Goal: Obtain resource: Download file/media

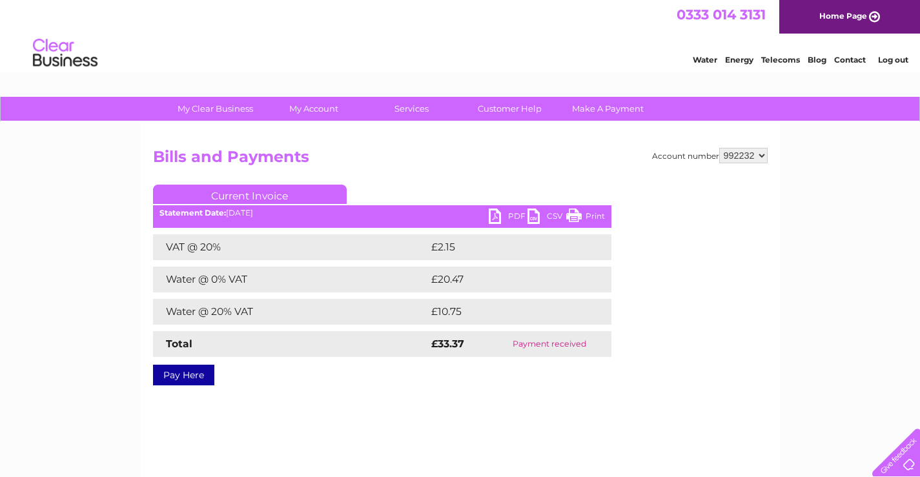
click at [590, 212] on link "Print" at bounding box center [585, 218] width 39 height 19
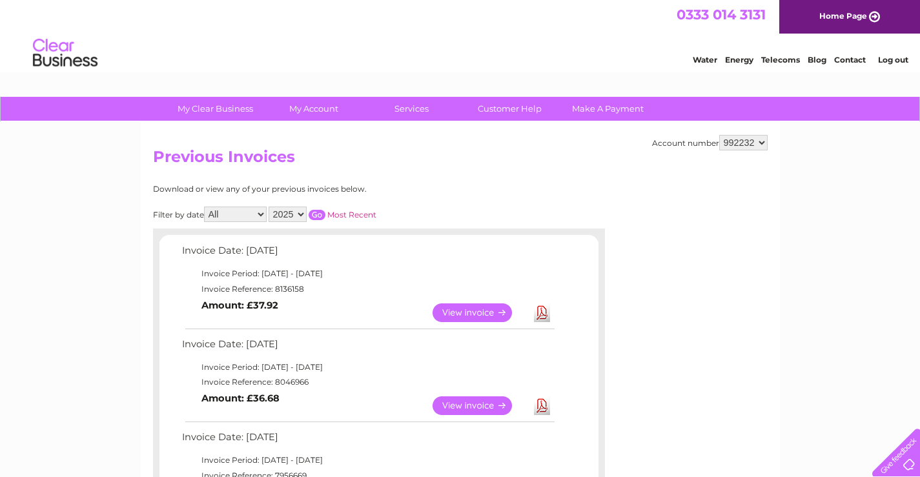
click at [303, 214] on select "2025 2024 2023 2022" at bounding box center [288, 214] width 38 height 15
select select "2024"
click at [270, 207] on select "2025 2024 2023 2022" at bounding box center [288, 214] width 38 height 15
click at [318, 216] on input "button" at bounding box center [317, 215] width 17 height 10
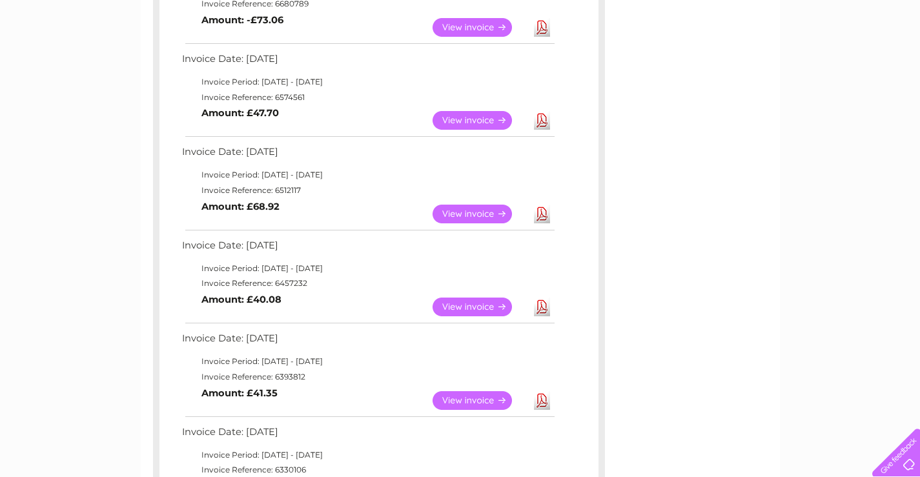
scroll to position [646, 0]
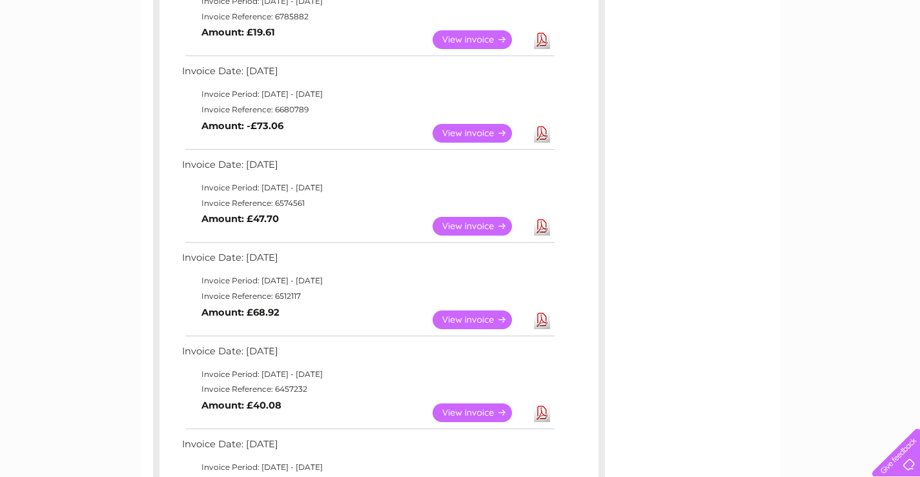
click at [467, 222] on link "View" at bounding box center [480, 226] width 95 height 19
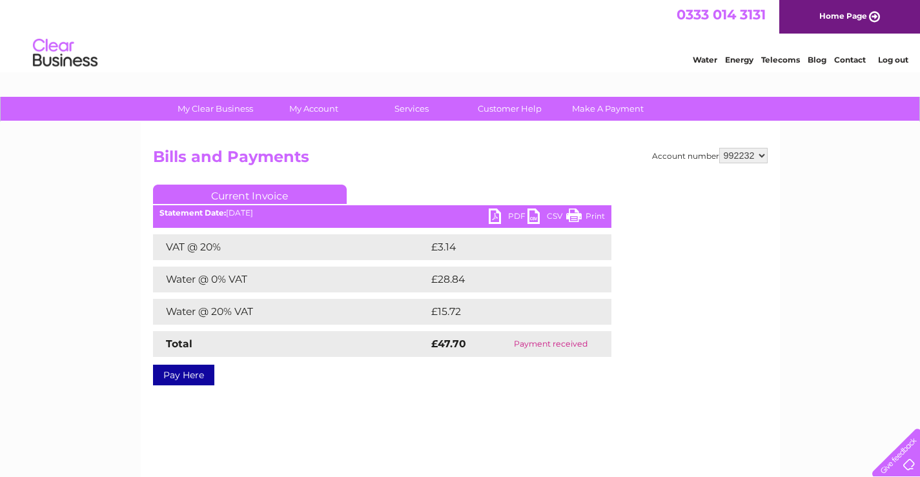
click at [591, 217] on link "Print" at bounding box center [585, 218] width 39 height 19
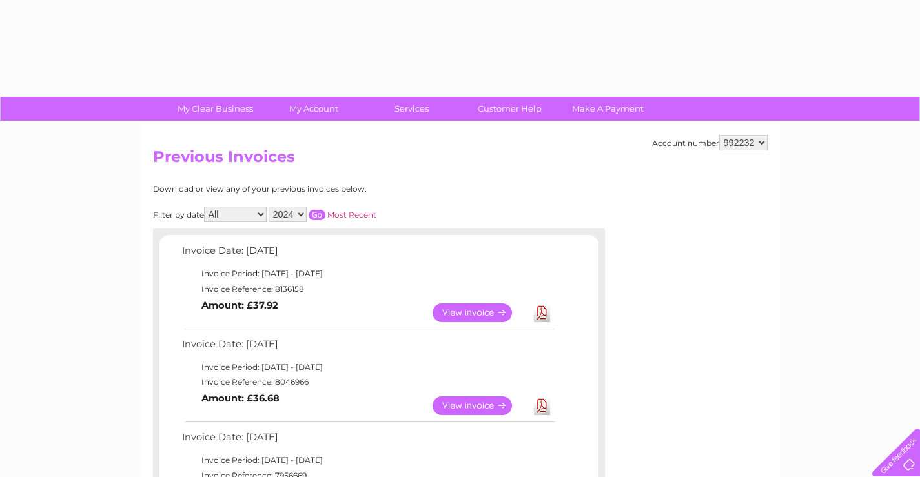
select select "2024"
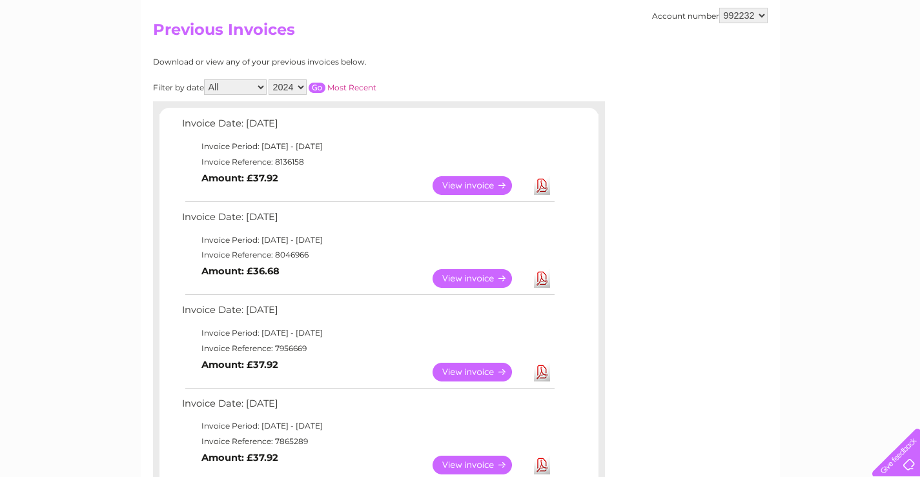
scroll to position [127, 0]
click at [319, 89] on input "button" at bounding box center [317, 88] width 17 height 10
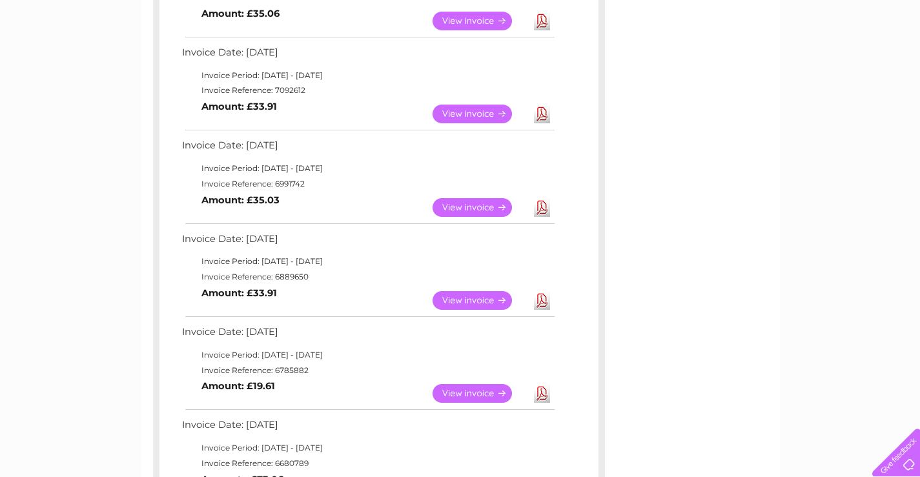
scroll to position [514, 0]
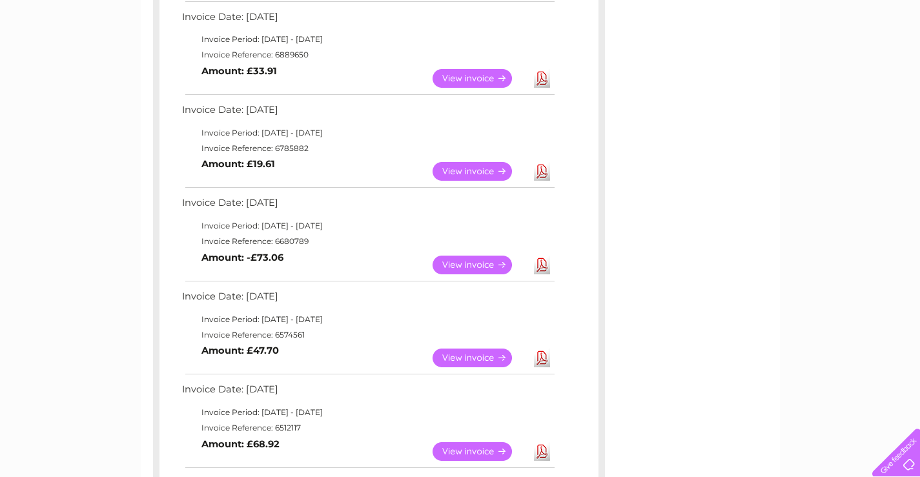
click at [486, 264] on link "View" at bounding box center [480, 265] width 95 height 19
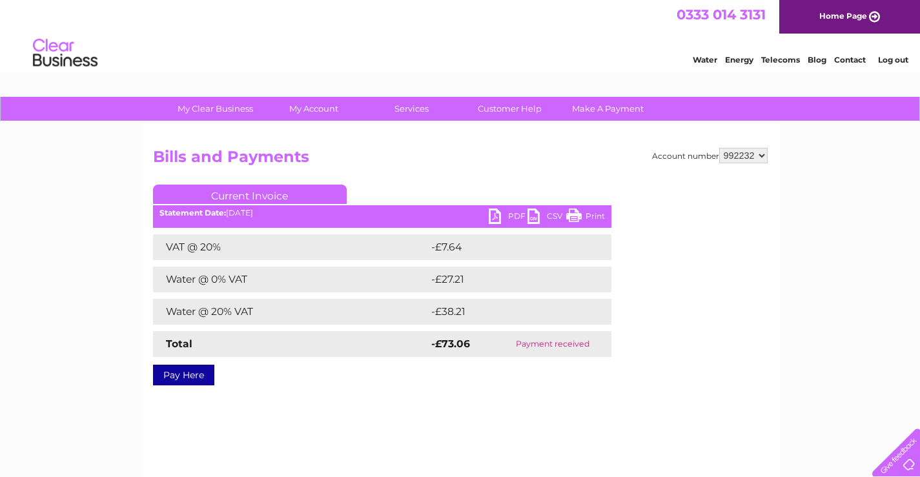
click at [590, 212] on link "Print" at bounding box center [585, 218] width 39 height 19
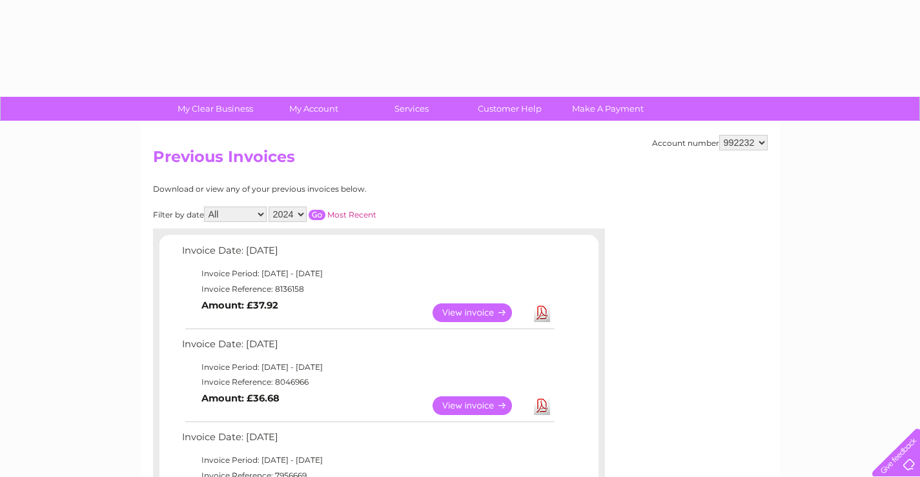
select select "2024"
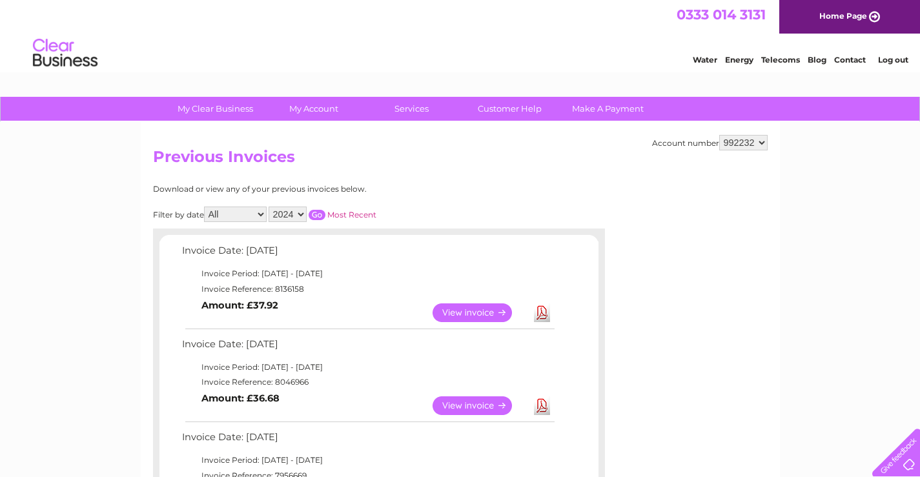
click at [315, 213] on input "button" at bounding box center [317, 215] width 17 height 10
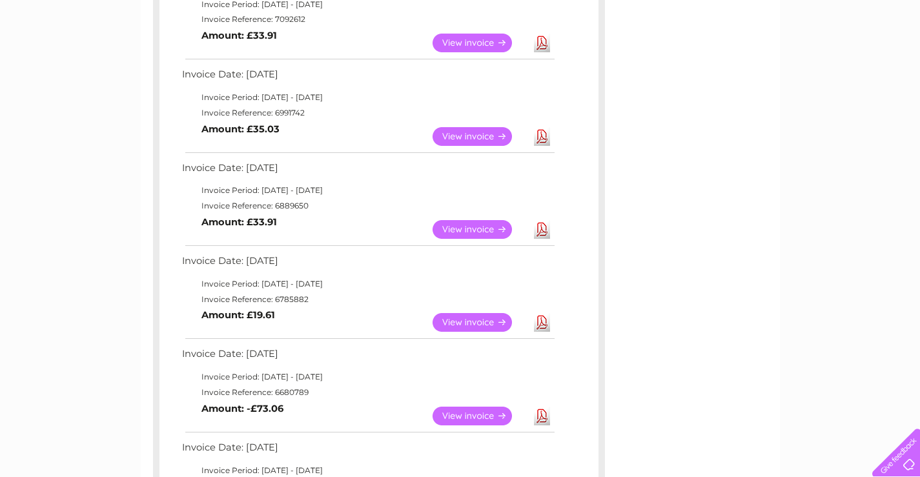
scroll to position [387, 0]
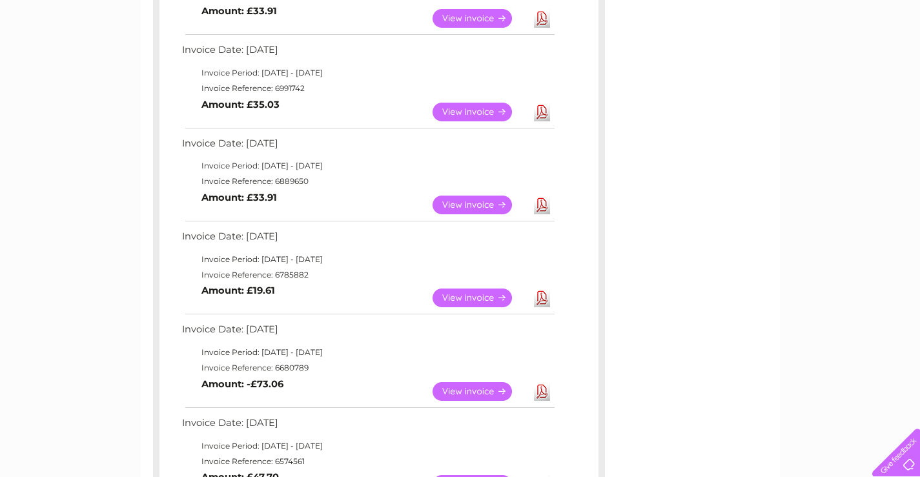
click at [470, 299] on link "View" at bounding box center [480, 298] width 95 height 19
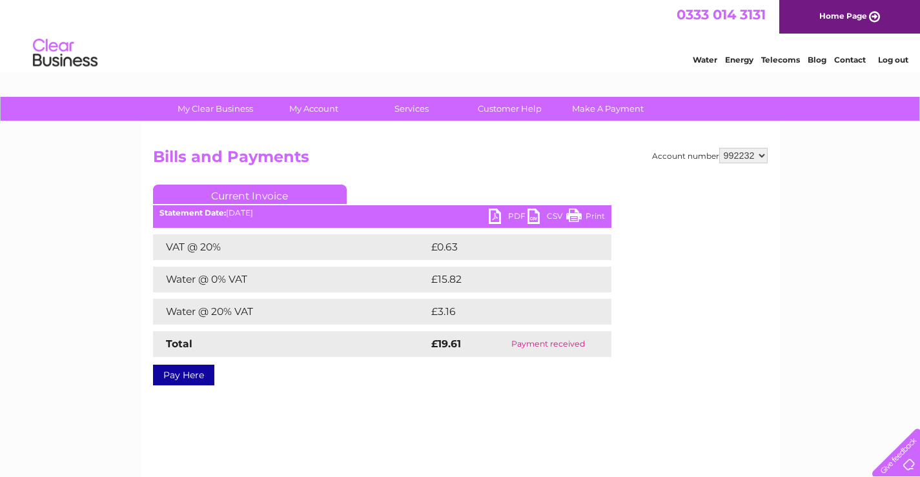
click at [600, 217] on link "Print" at bounding box center [585, 218] width 39 height 19
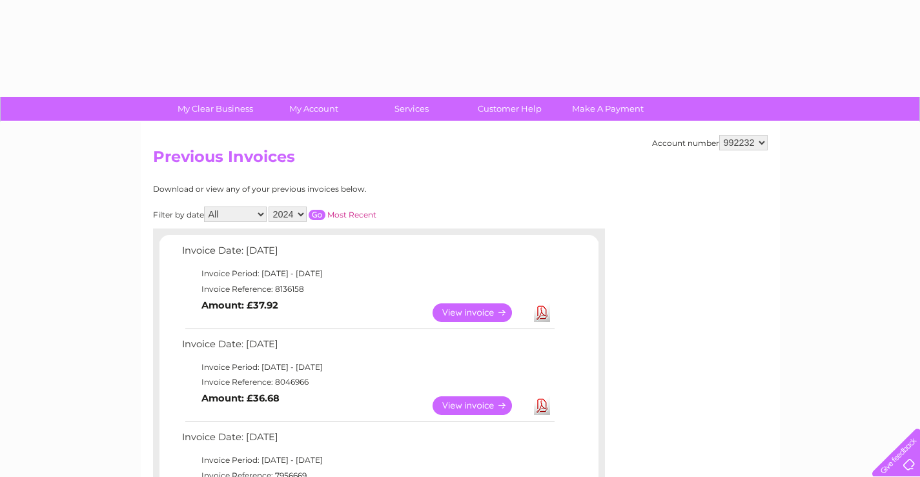
select select "2024"
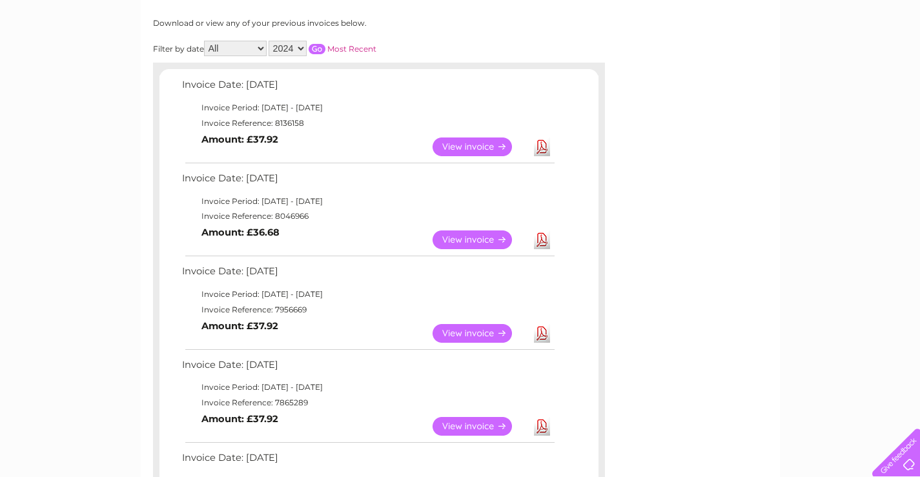
scroll to position [129, 0]
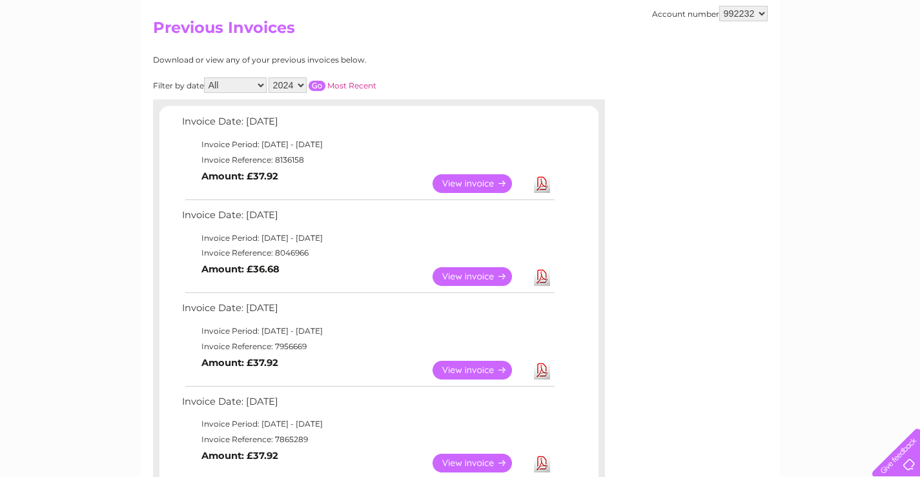
click at [318, 85] on input "button" at bounding box center [317, 86] width 17 height 10
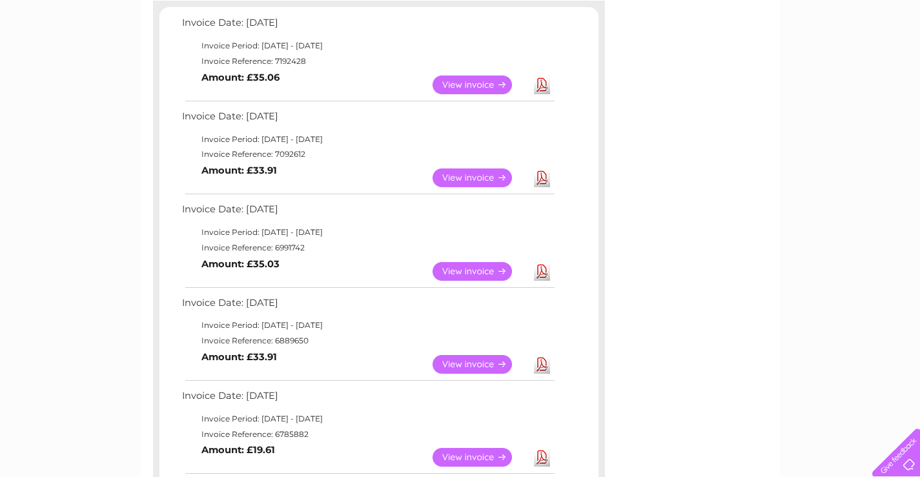
scroll to position [258, 0]
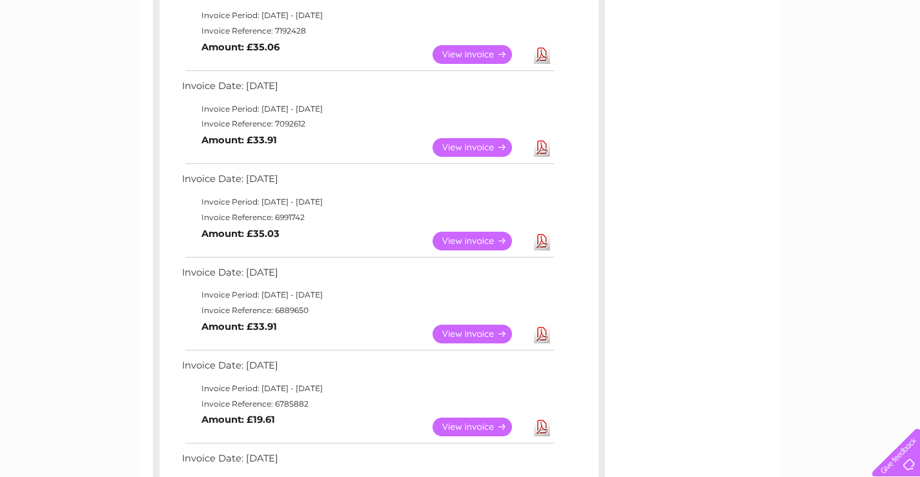
click at [462, 332] on link "View" at bounding box center [480, 334] width 95 height 19
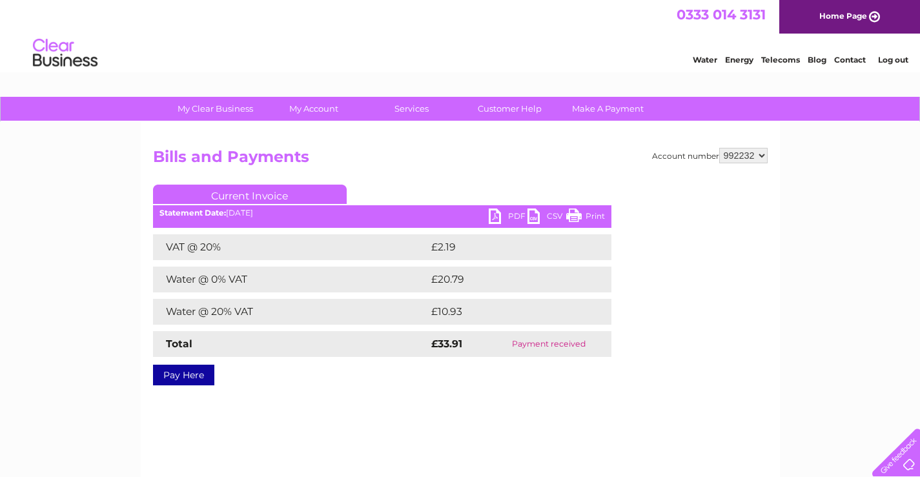
click at [591, 216] on link "Print" at bounding box center [585, 218] width 39 height 19
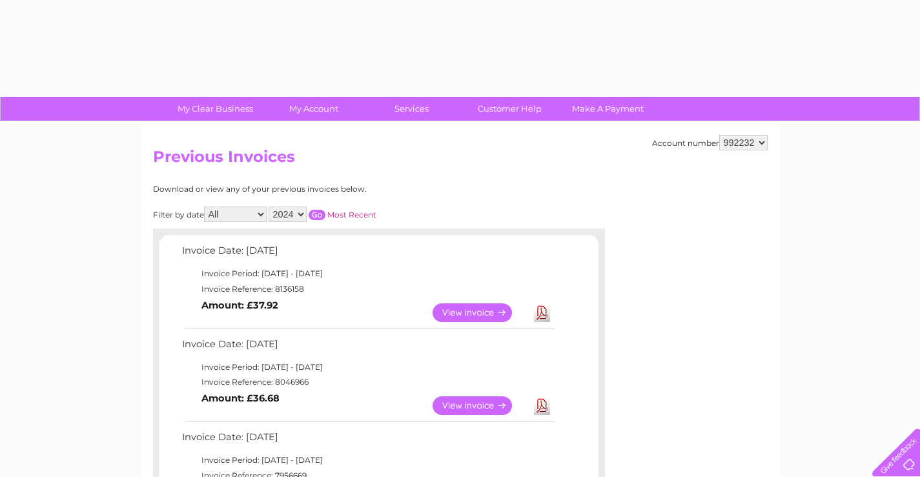
select select "2024"
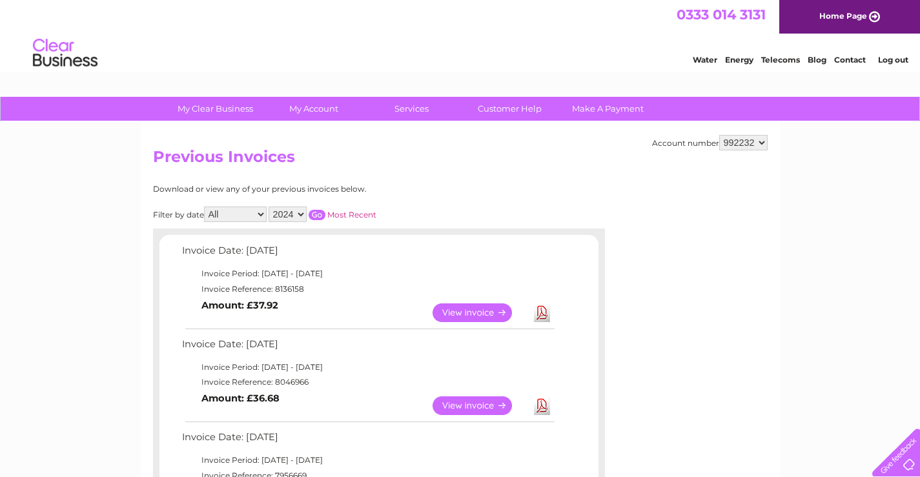
click at [319, 210] on input "button" at bounding box center [317, 215] width 17 height 10
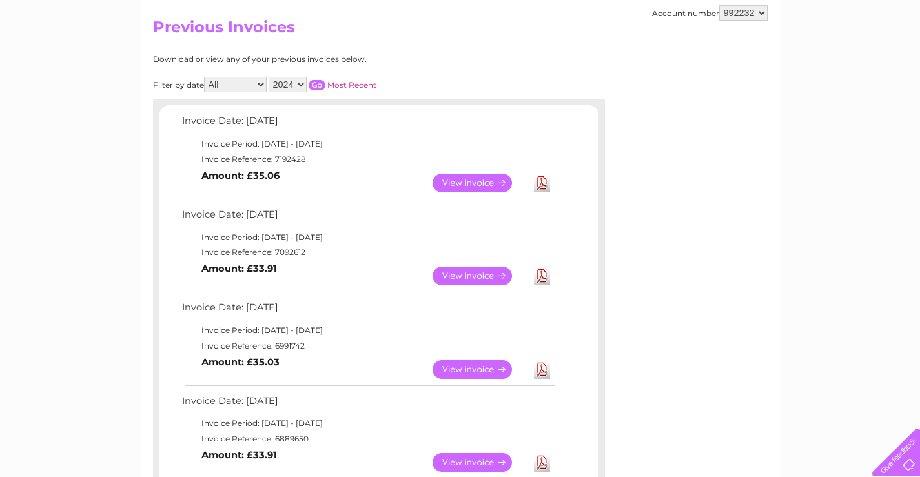
scroll to position [258, 0]
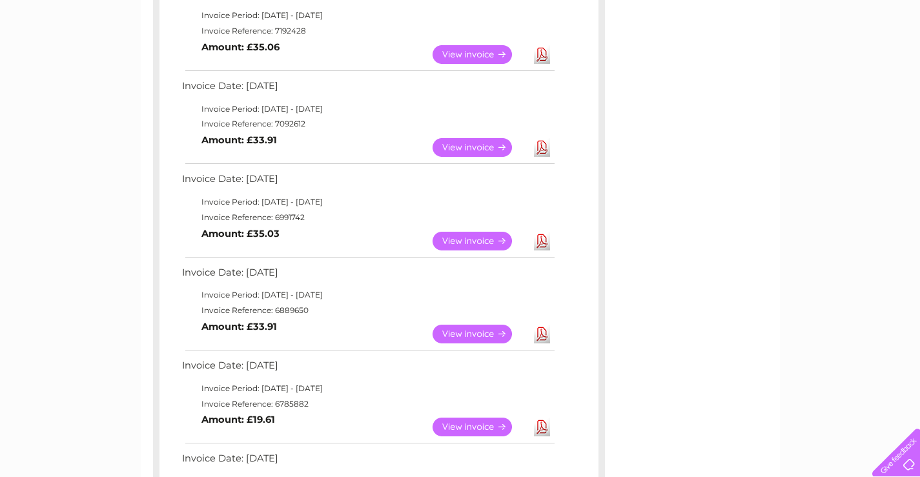
click at [501, 245] on link "View" at bounding box center [480, 241] width 95 height 19
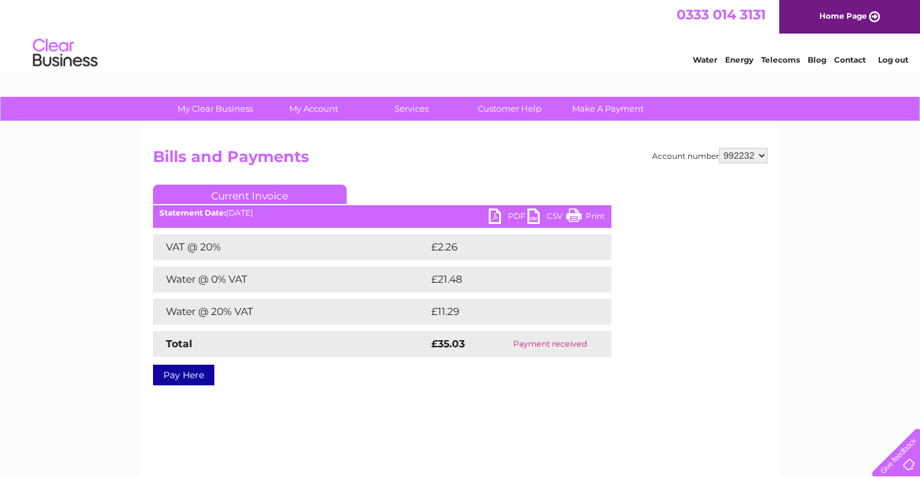
click at [590, 217] on link "Print" at bounding box center [585, 218] width 39 height 19
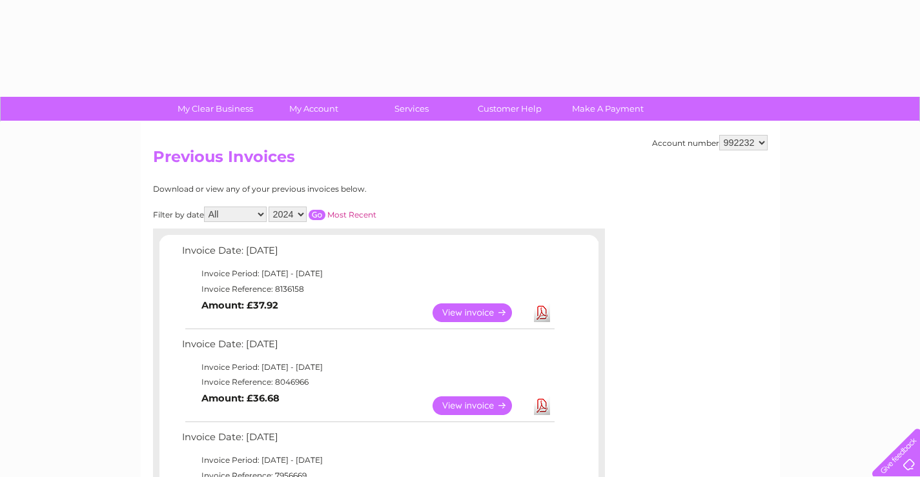
select select "2024"
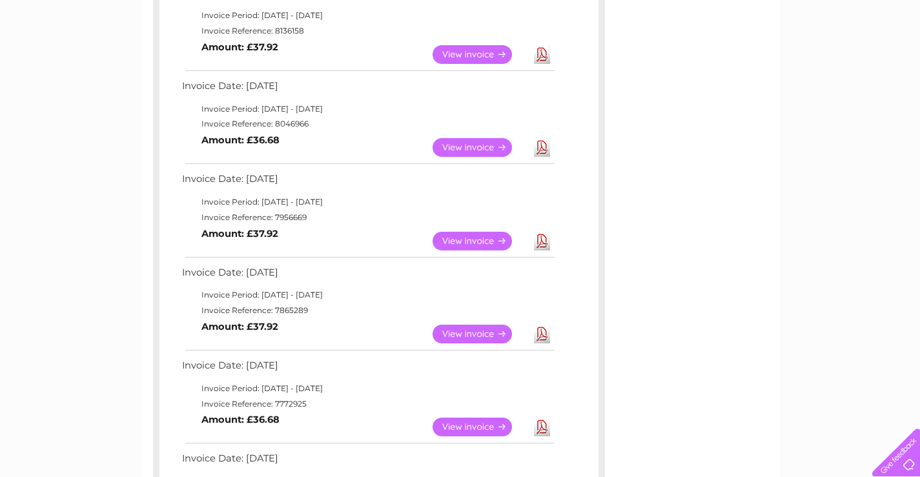
scroll to position [129, 0]
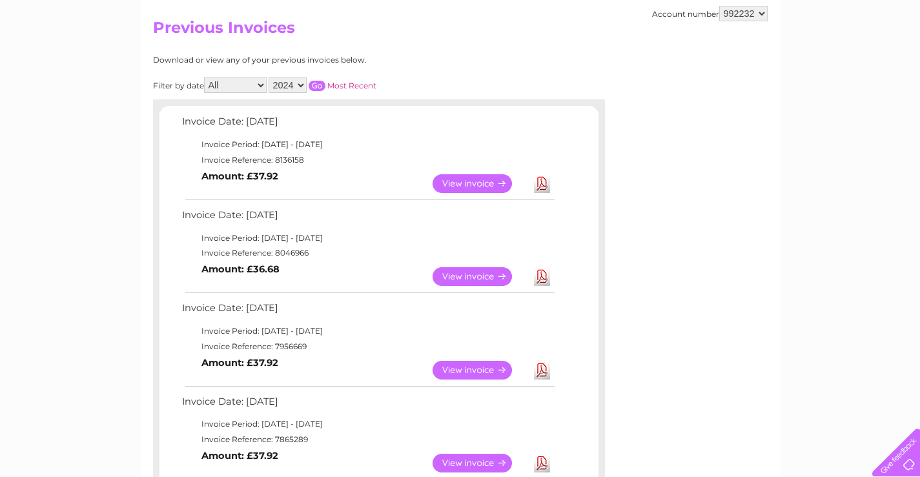
click at [316, 85] on input "button" at bounding box center [317, 86] width 17 height 10
click at [473, 371] on link "View" at bounding box center [480, 370] width 95 height 19
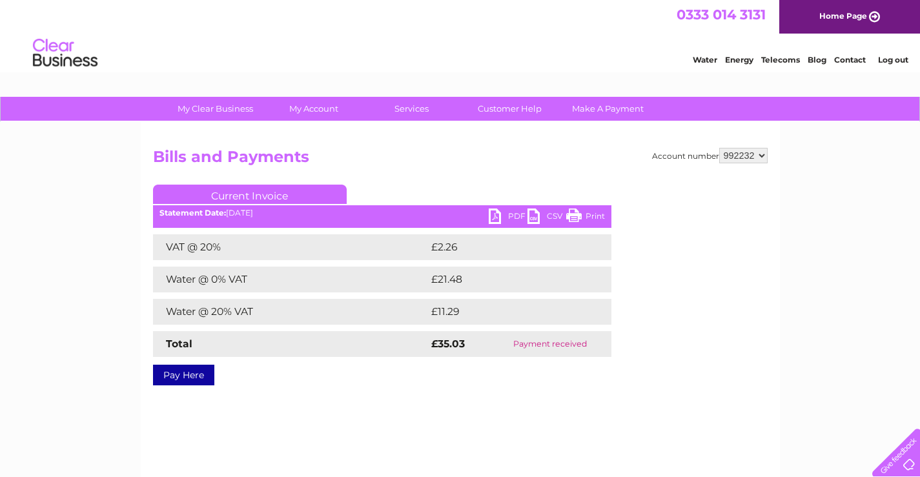
drag, startPoint x: 586, startPoint y: 214, endPoint x: 744, endPoint y: 379, distance: 227.9
click at [586, 216] on link "Print" at bounding box center [585, 218] width 39 height 19
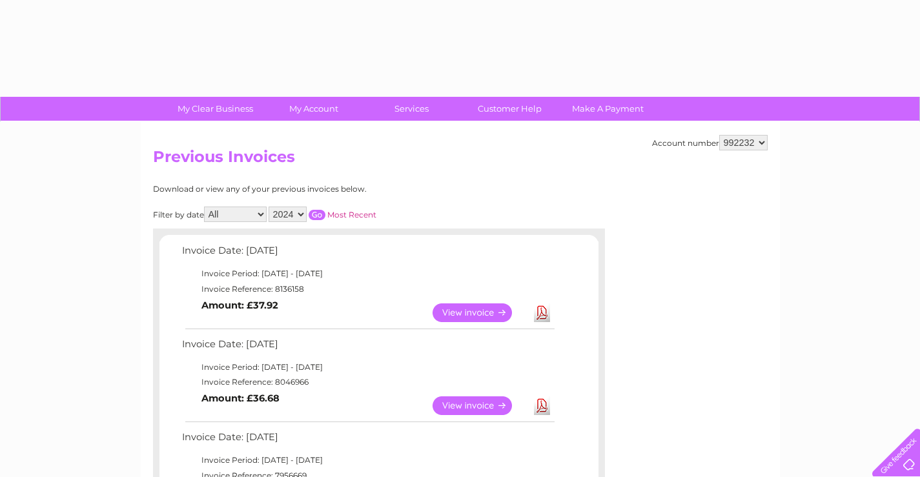
select select "2024"
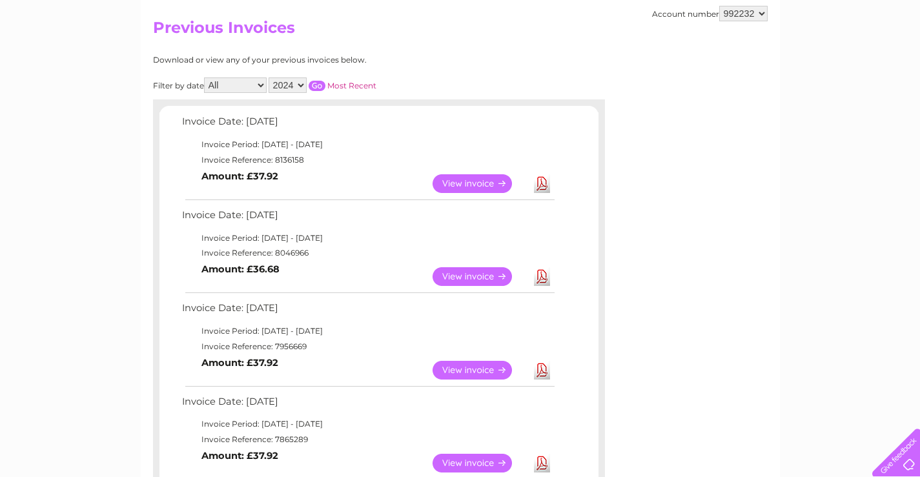
click at [323, 86] on input "button" at bounding box center [317, 86] width 17 height 10
click at [458, 271] on link "View" at bounding box center [480, 276] width 95 height 19
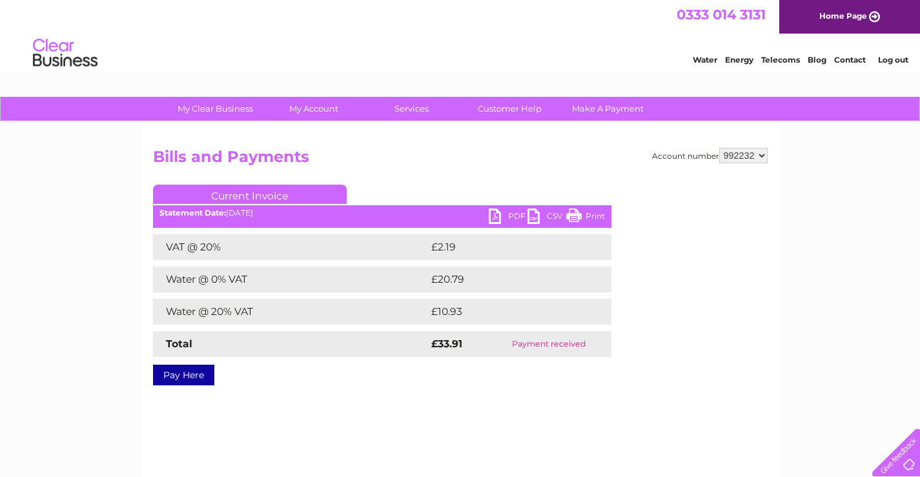
click at [588, 213] on link "Print" at bounding box center [585, 218] width 39 height 19
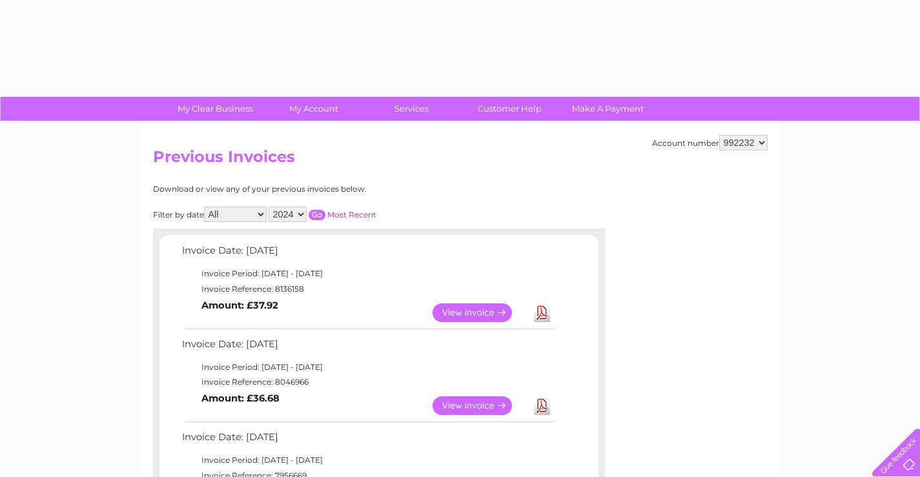
select select "2024"
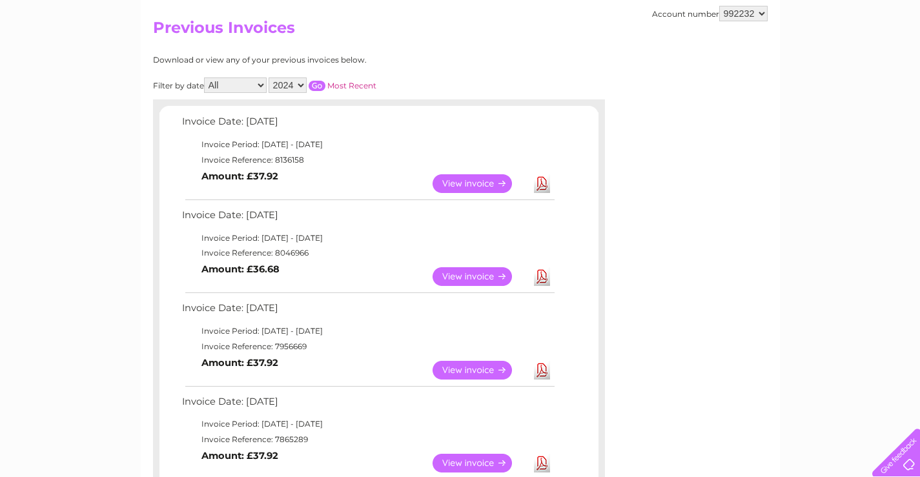
click at [314, 88] on input "button" at bounding box center [317, 86] width 17 height 10
click at [480, 181] on link "View" at bounding box center [480, 183] width 95 height 19
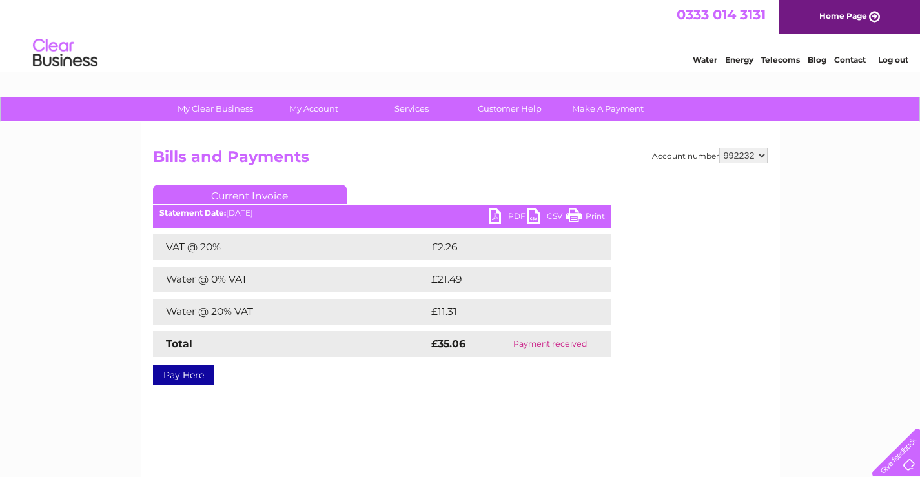
click at [590, 218] on link "Print" at bounding box center [585, 218] width 39 height 19
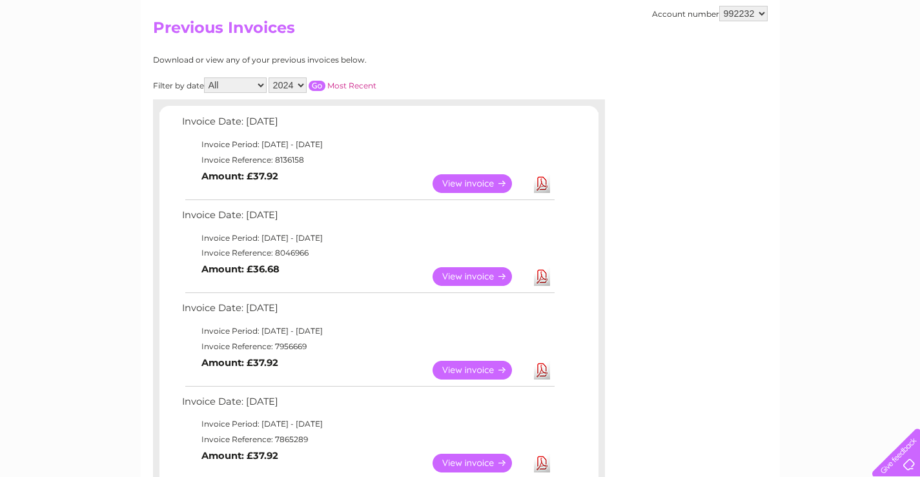
scroll to position [129, 0]
click at [302, 86] on select "2025 2024 2023 2022" at bounding box center [288, 84] width 38 height 15
select select "2025"
click at [270, 77] on select "2025 2024 2023 2022" at bounding box center [288, 84] width 38 height 15
click at [320, 86] on input "button" at bounding box center [317, 86] width 17 height 10
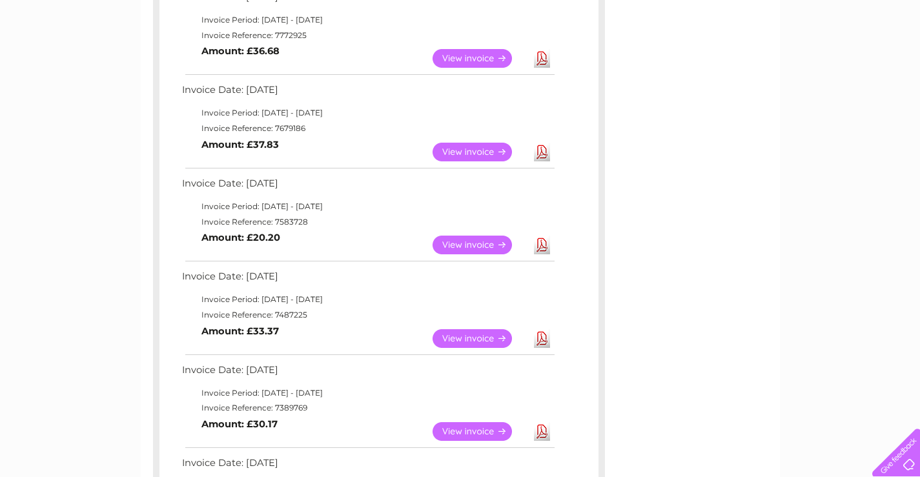
scroll to position [775, 0]
